Goal: Transaction & Acquisition: Book appointment/travel/reservation

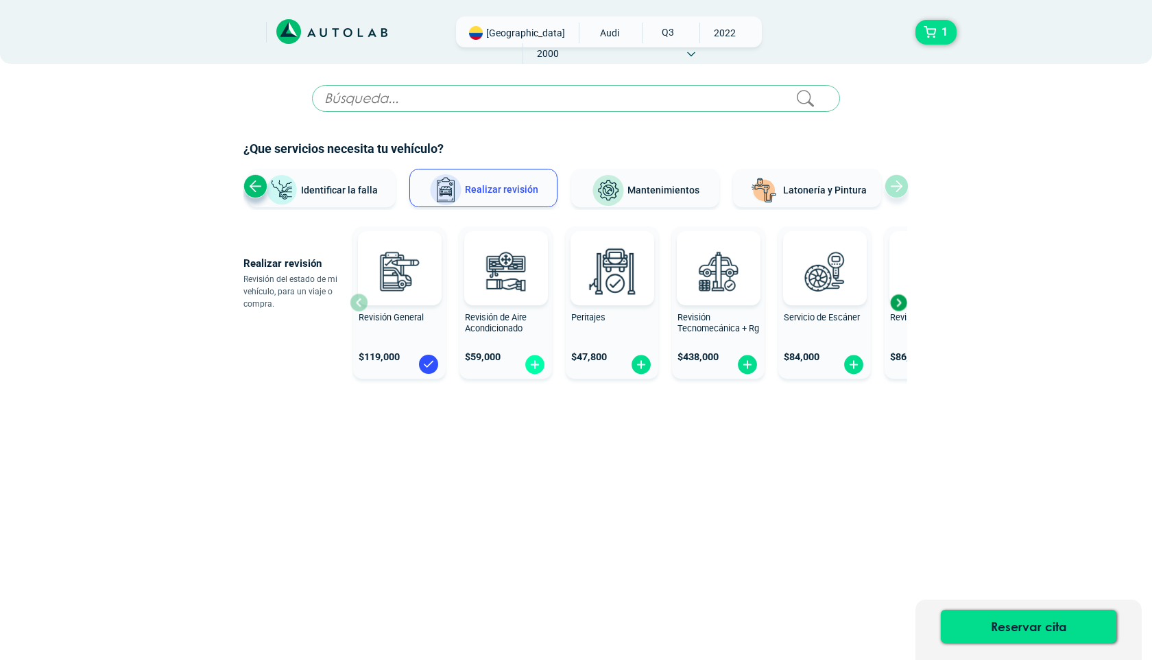
click at [537, 363] on img at bounding box center [535, 364] width 22 height 21
click at [536, 368] on img at bounding box center [535, 364] width 22 height 21
click at [645, 192] on span "Mantenimientos" at bounding box center [663, 189] width 72 height 11
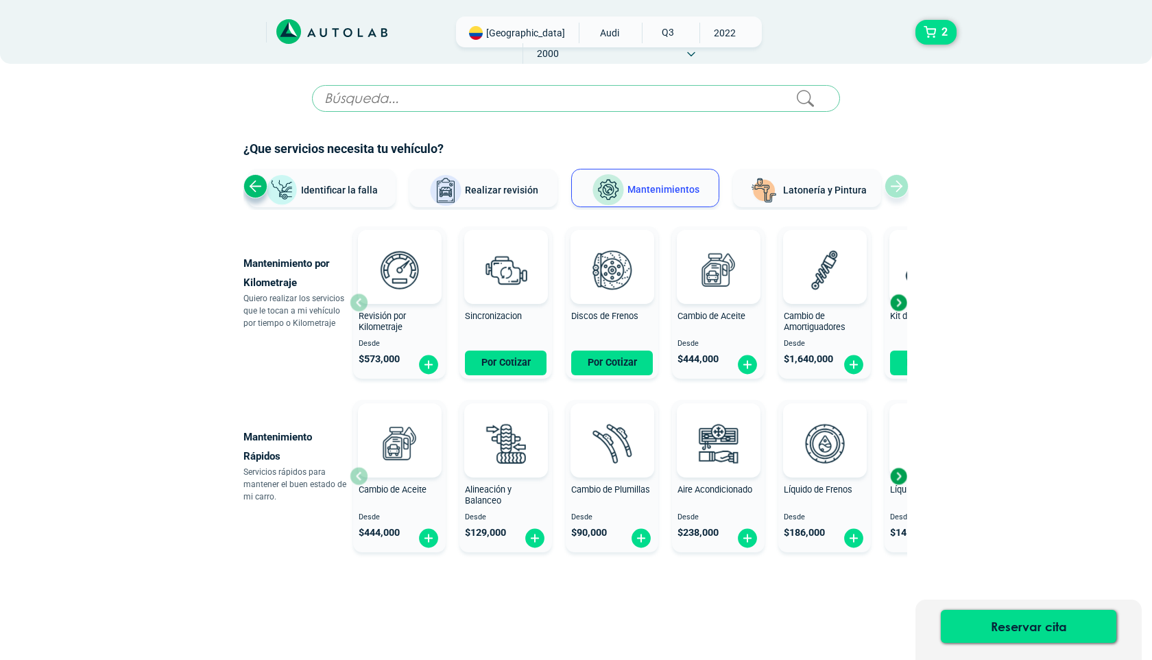
click at [486, 196] on button "Realizar revisión" at bounding box center [483, 188] width 148 height 38
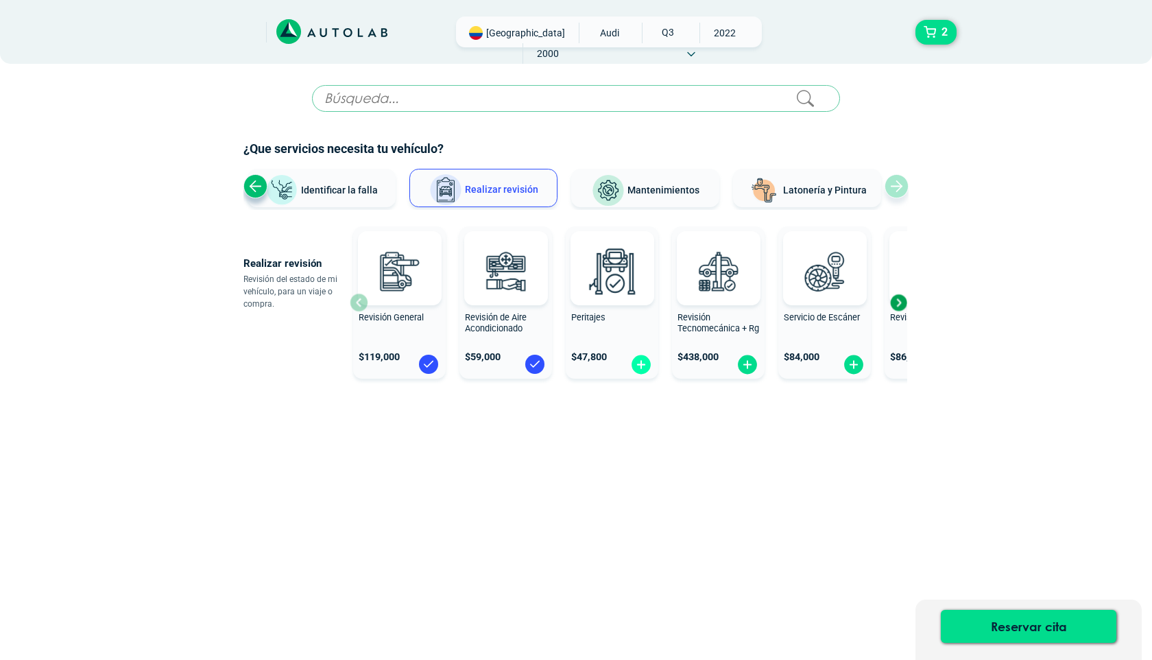
click at [639, 361] on img at bounding box center [641, 364] width 22 height 21
click at [896, 304] on div "Next slide" at bounding box center [898, 302] width 21 height 21
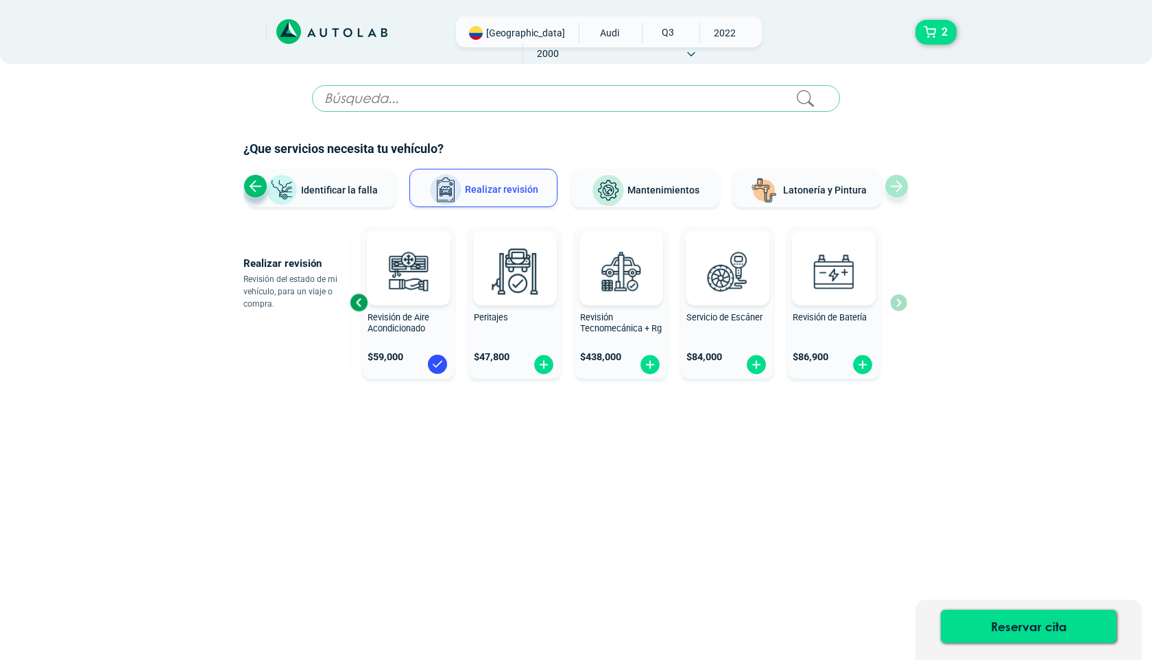
click at [896, 304] on div "Revisión General $ 119,000 Revisión de Aire Acondicionado $ 59,000 Peritajes $ …" at bounding box center [628, 302] width 557 height 163
click at [646, 359] on img at bounding box center [650, 364] width 22 height 21
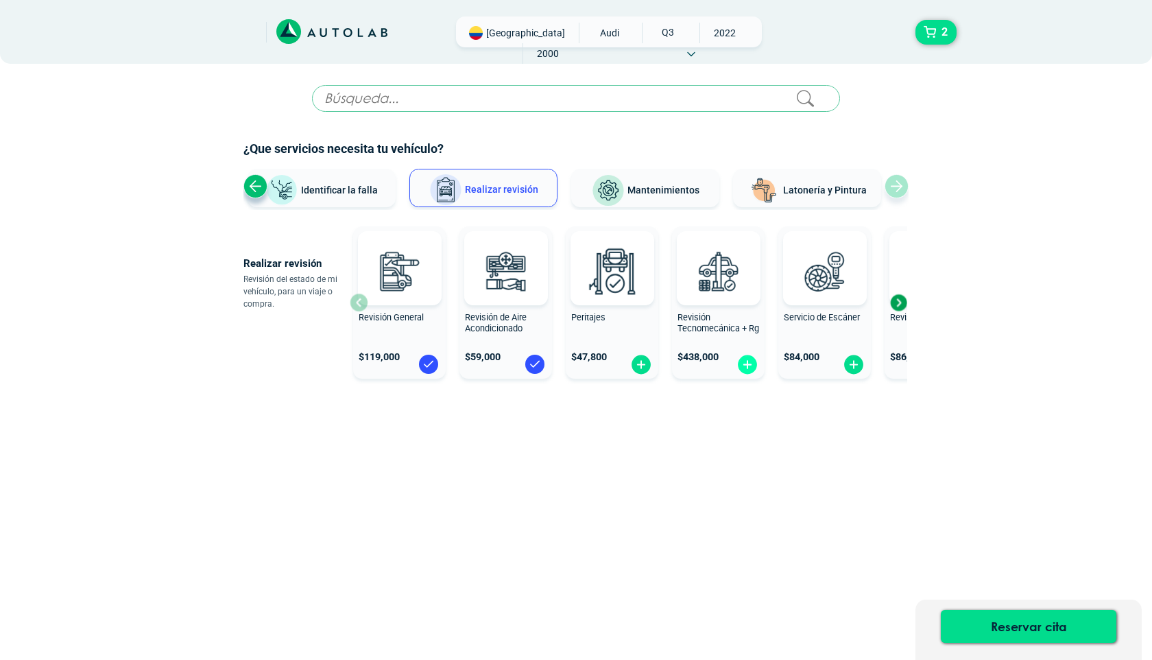
click at [755, 365] on img at bounding box center [747, 364] width 22 height 21
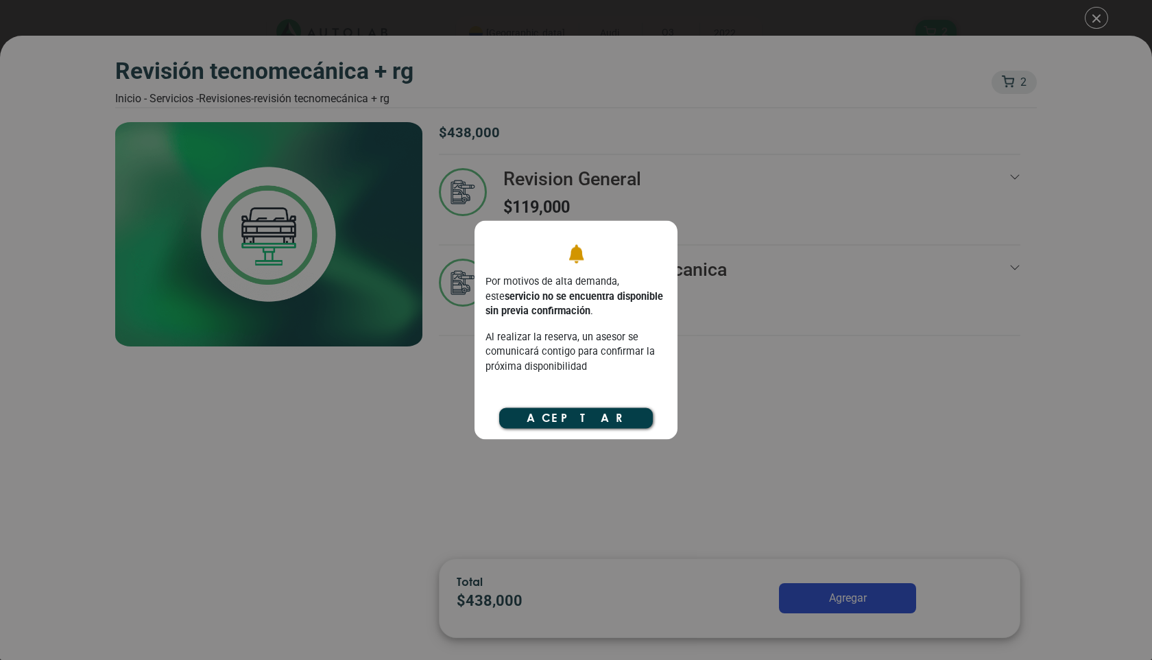
click at [579, 416] on button "Aceptar" at bounding box center [576, 417] width 154 height 21
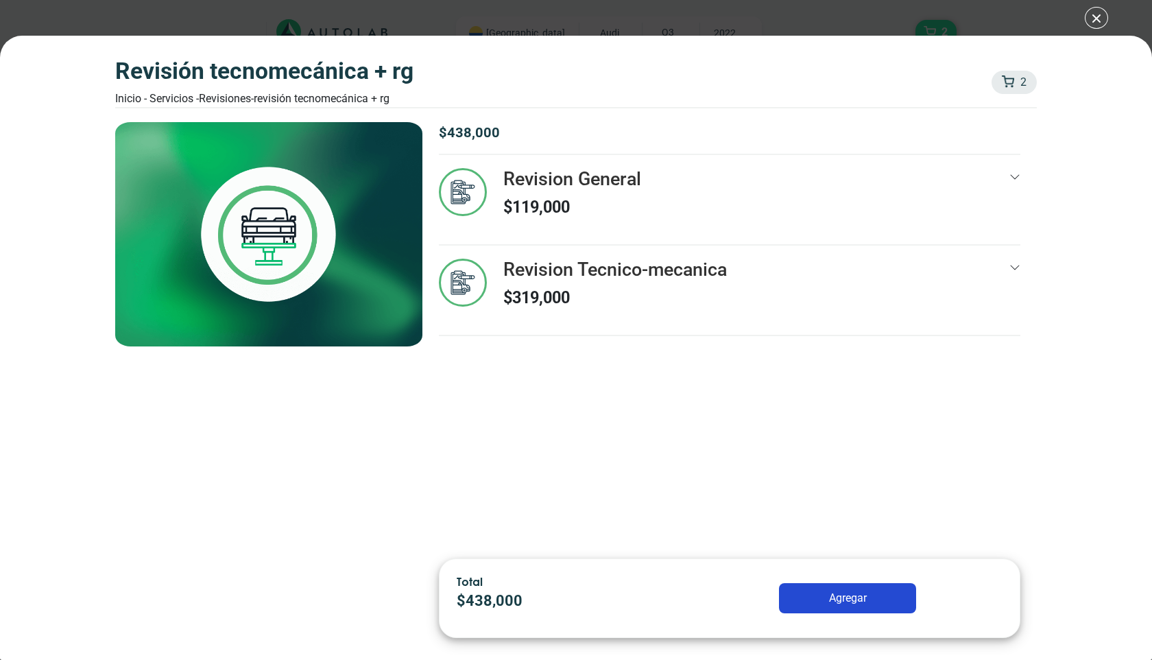
click at [461, 187] on img at bounding box center [463, 192] width 48 height 48
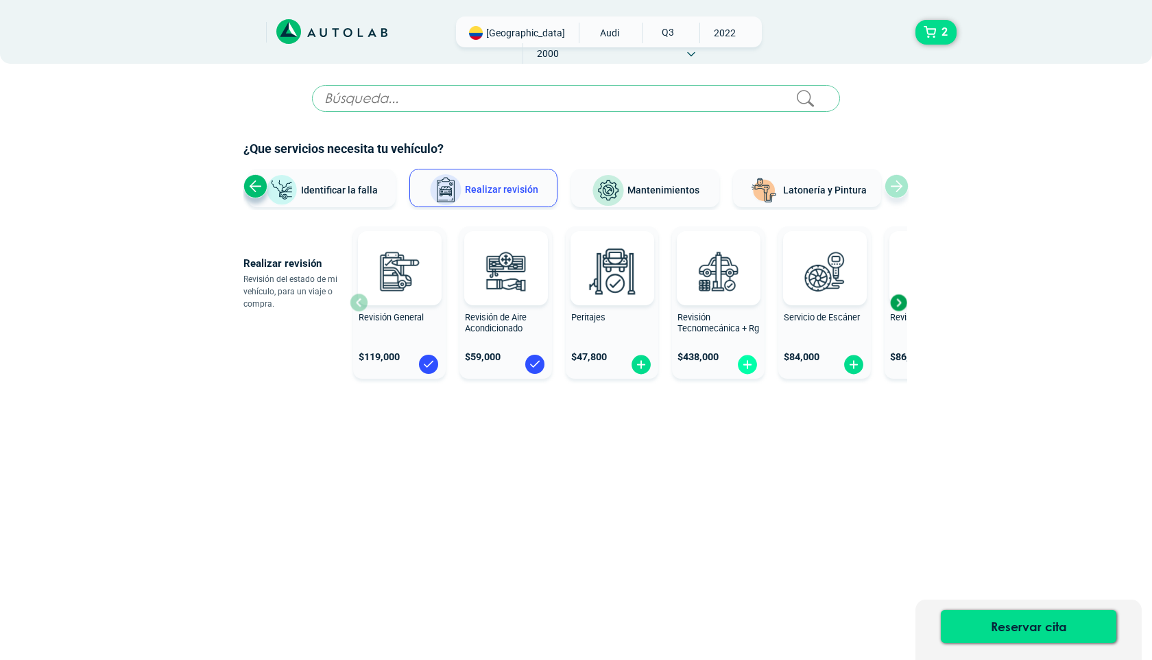
click at [749, 366] on img at bounding box center [747, 364] width 22 height 21
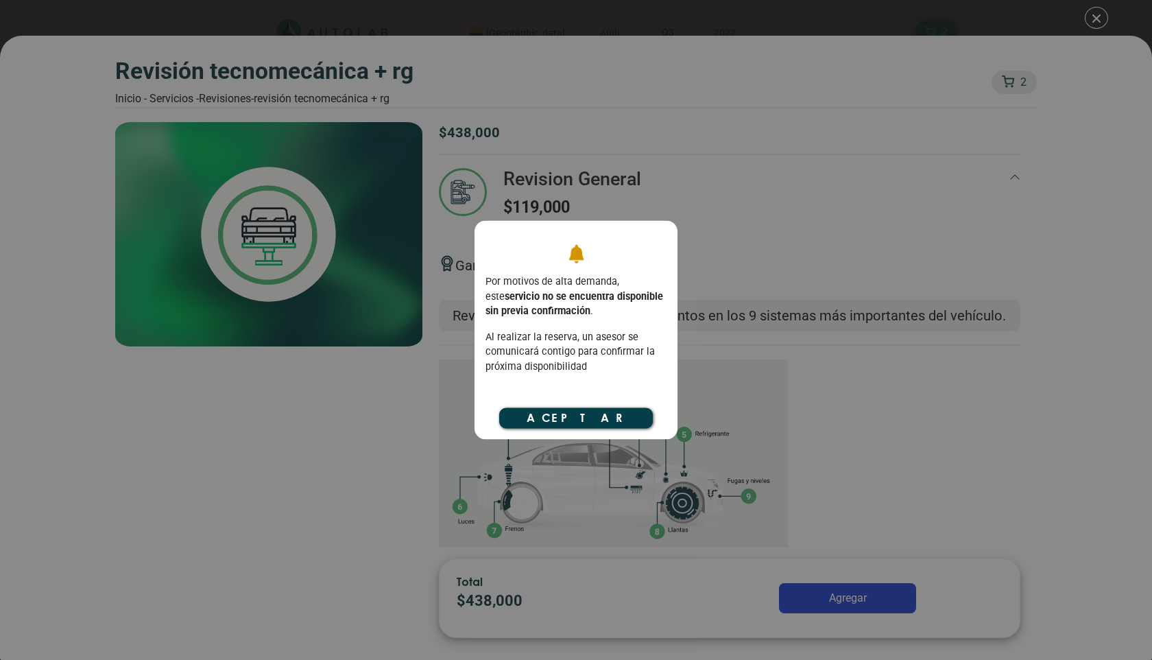
click at [612, 425] on button "Aceptar" at bounding box center [576, 417] width 154 height 21
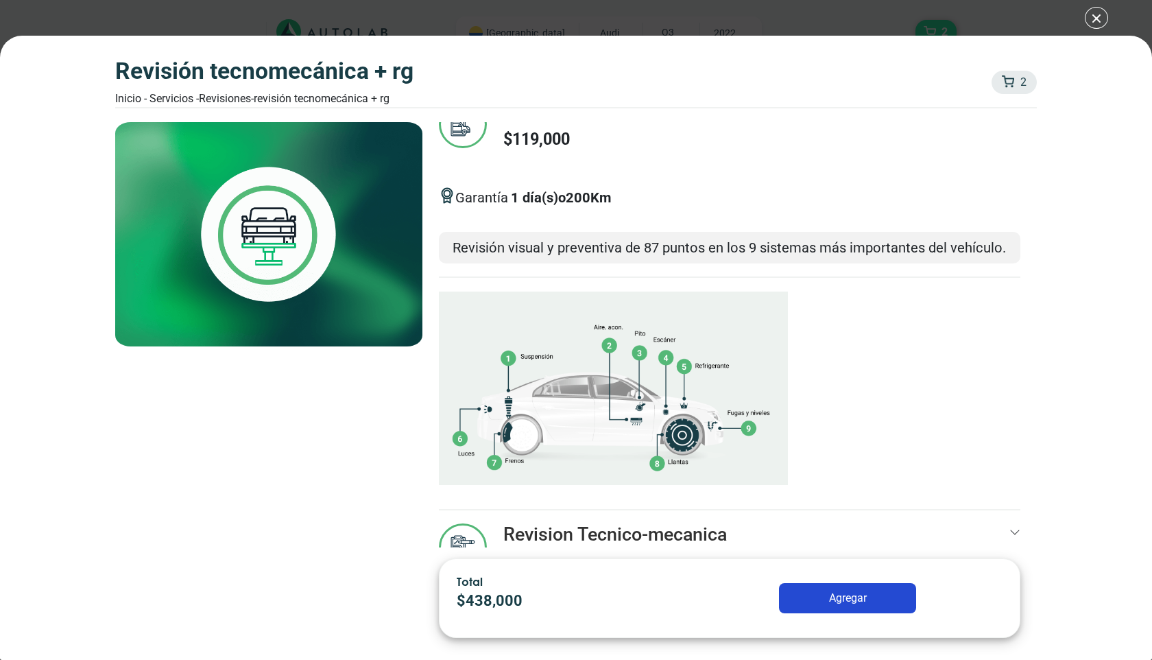
scroll to position [121, 0]
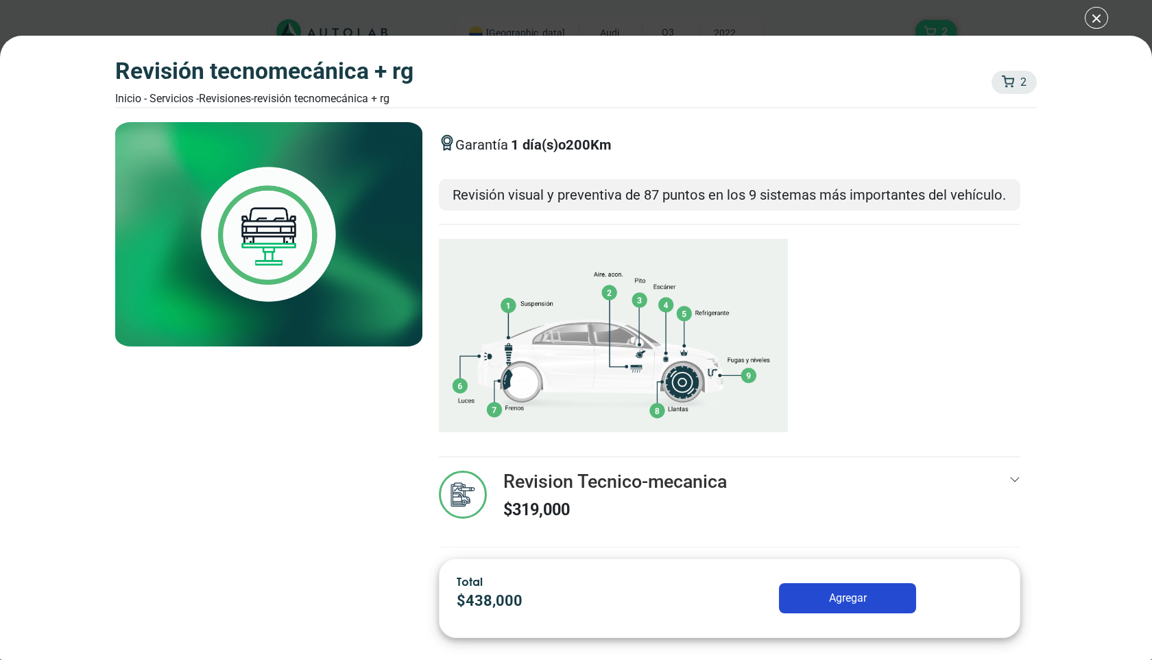
click at [839, 603] on button "Agregar" at bounding box center [847, 598] width 137 height 30
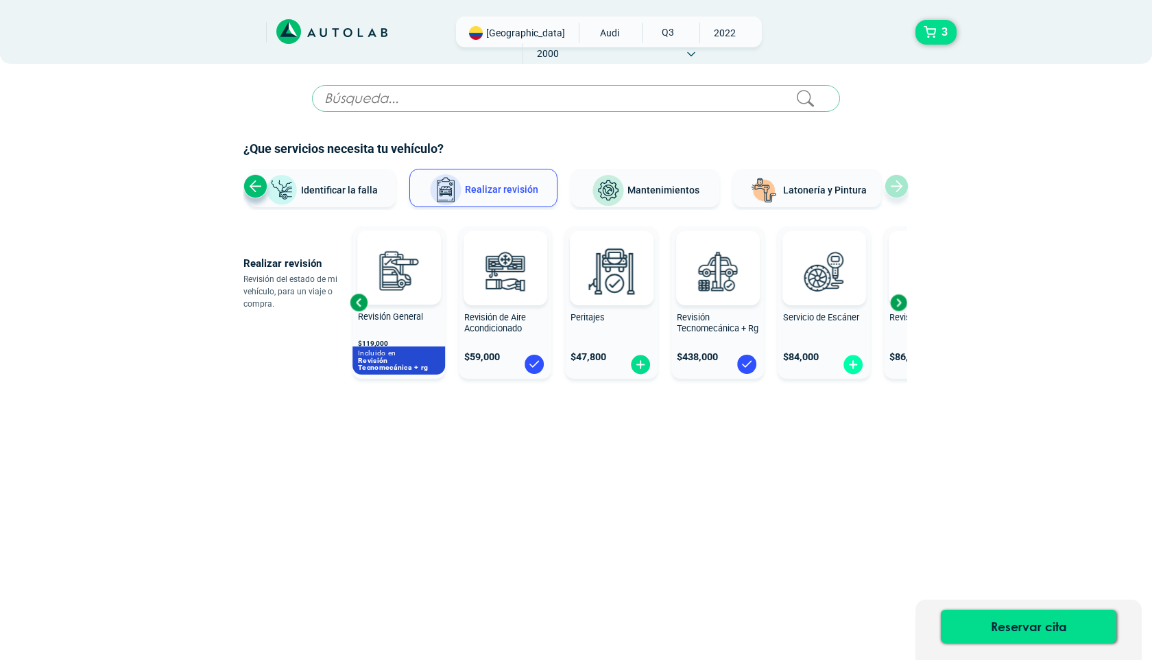
click at [850, 363] on img at bounding box center [853, 364] width 22 height 21
click at [858, 366] on img at bounding box center [854, 364] width 22 height 21
click at [900, 305] on div "Next slide" at bounding box center [898, 302] width 21 height 21
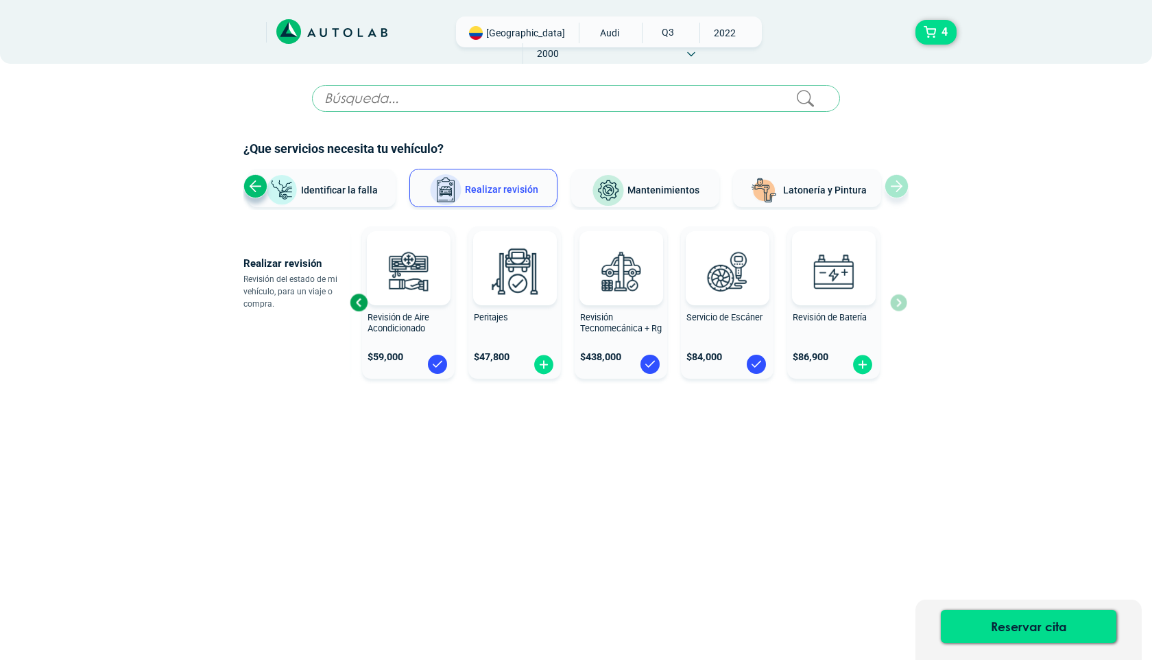
click at [357, 305] on div "Previous slide" at bounding box center [358, 302] width 21 height 21
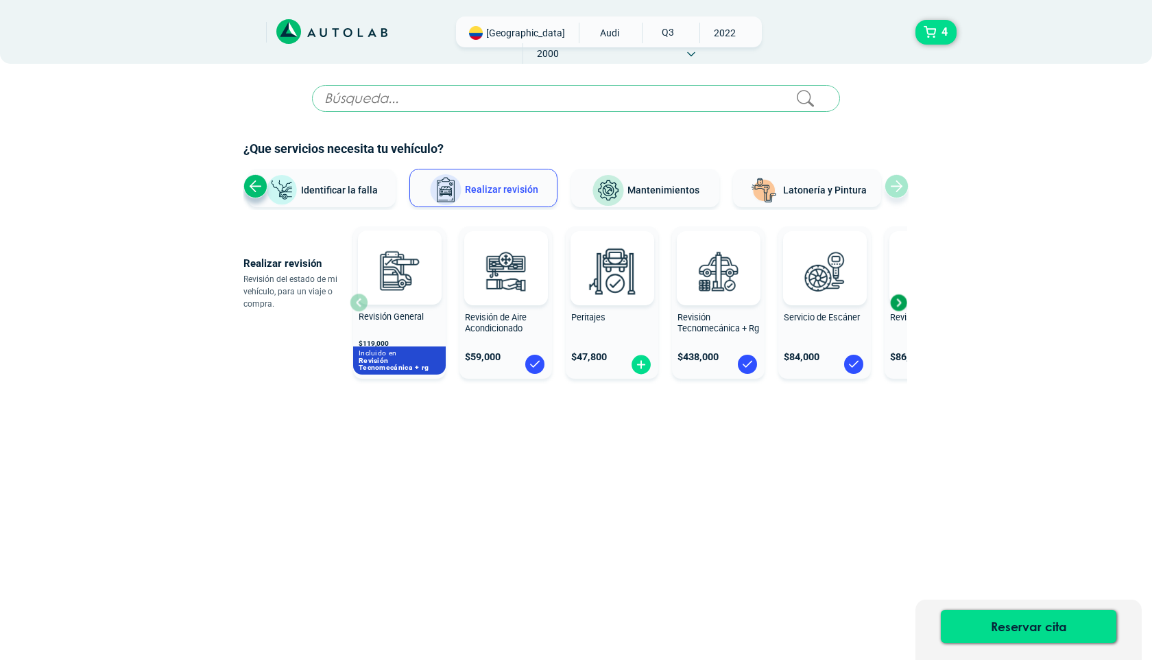
click at [255, 186] on div "Previous slide" at bounding box center [255, 186] width 24 height 24
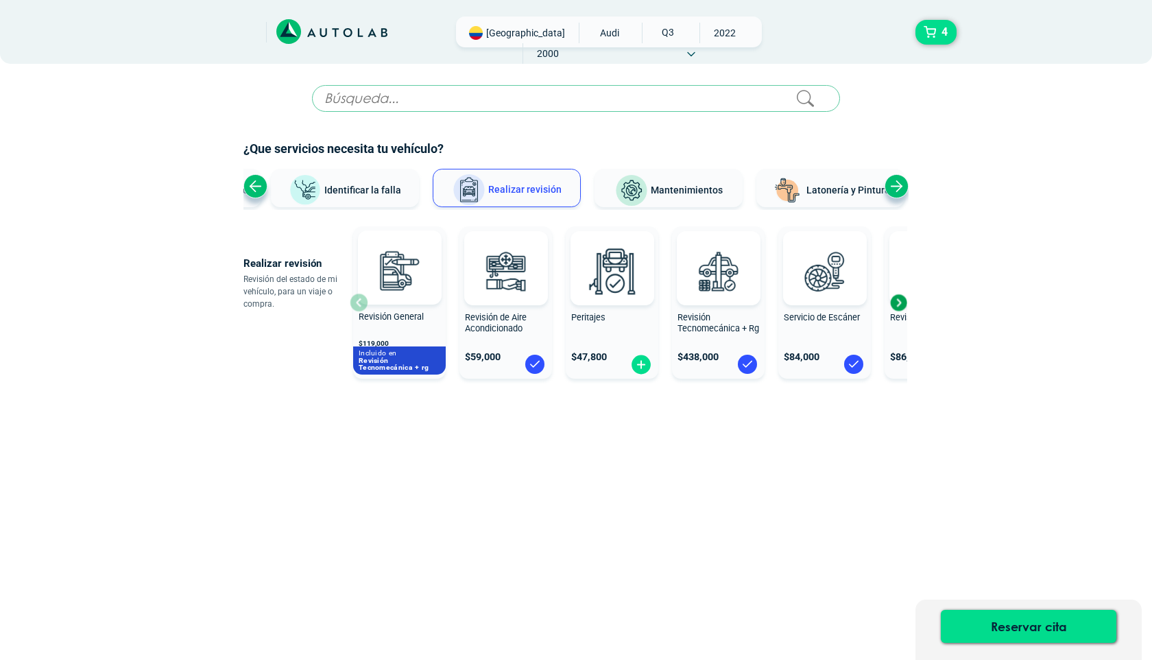
click at [255, 186] on div "Previous slide" at bounding box center [255, 186] width 24 height 24
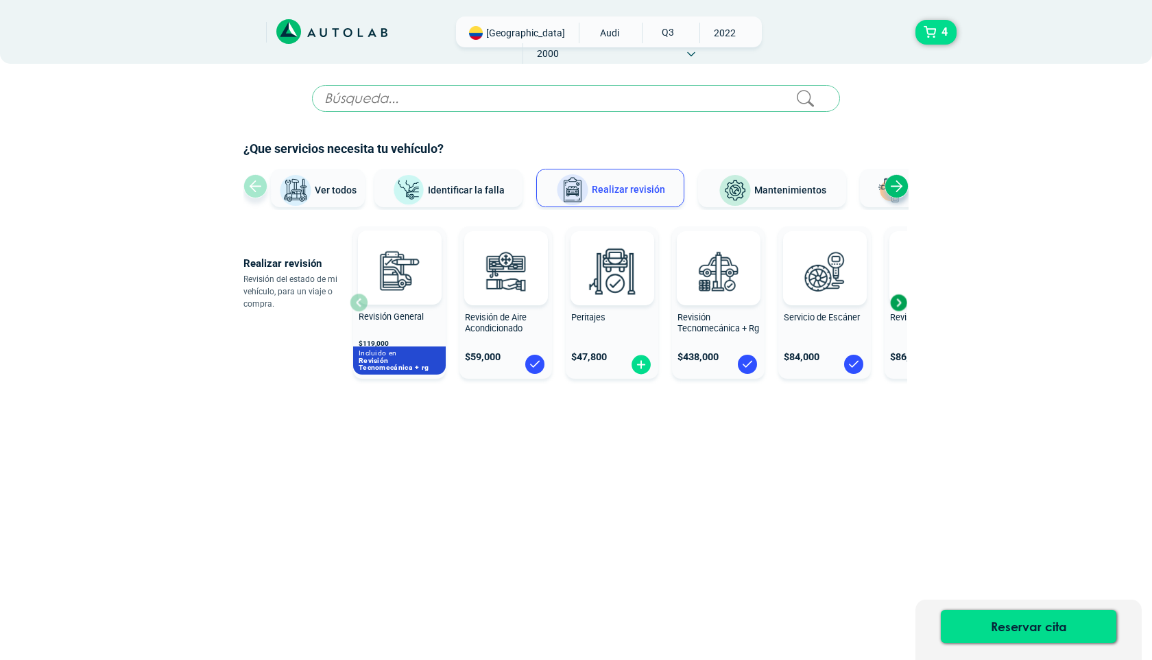
click at [255, 186] on div "Ver todos Identificar la falla Realizar revisión Mantenimientos Latonería y Pin…" at bounding box center [575, 189] width 665 height 41
click at [319, 195] on button "Ver todos" at bounding box center [317, 188] width 94 height 38
click at [893, 181] on div "Next slide" at bounding box center [897, 186] width 24 height 24
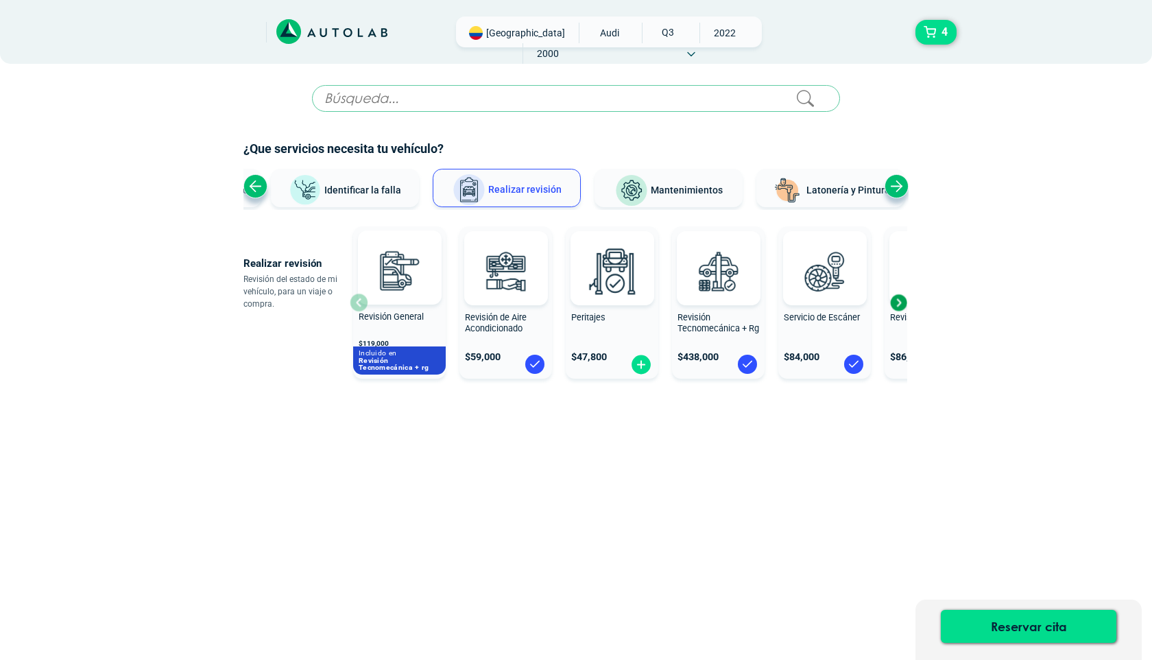
click at [893, 181] on div "Next slide" at bounding box center [897, 186] width 24 height 24
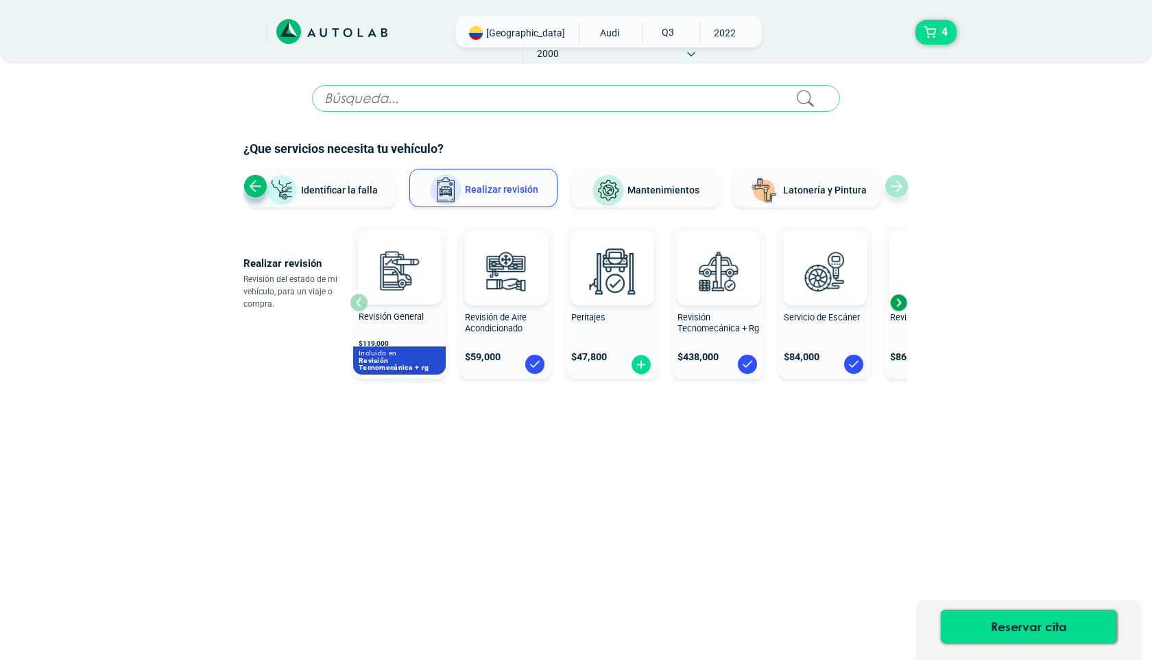
click at [893, 181] on div "Ver todos Identificar la falla Realizar revisión Mantenimientos Latonería y Pin…" at bounding box center [575, 189] width 665 height 41
click at [323, 32] on icon at bounding box center [331, 31] width 111 height 25
